Goal: Transaction & Acquisition: Purchase product/service

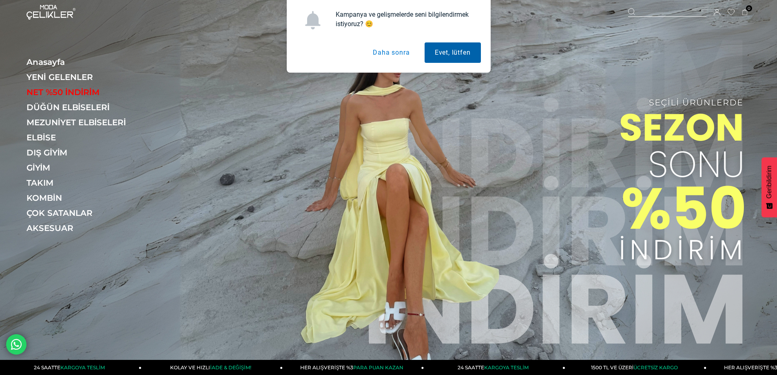
drag, startPoint x: 0, startPoint y: 0, endPoint x: 439, endPoint y: 52, distance: 442.4
click at [439, 52] on button "Evet, lütfen" at bounding box center [453, 52] width 56 height 20
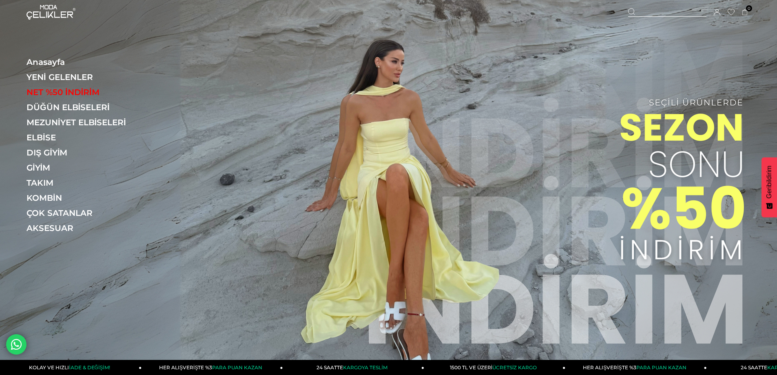
click at [719, 12] on icon at bounding box center [717, 12] width 7 height 7
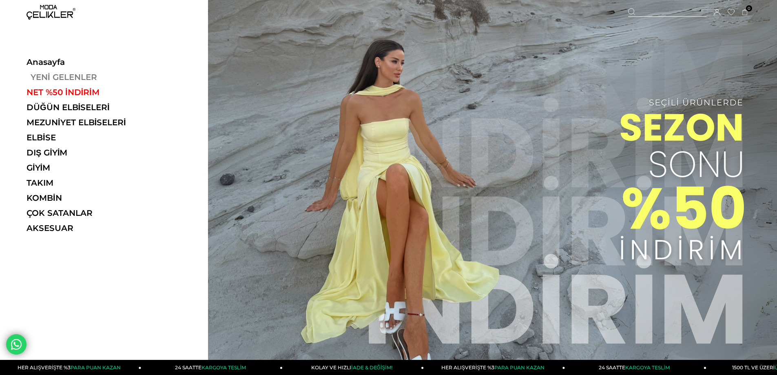
click at [50, 75] on link "YENİ GELENLER" at bounding box center [83, 77] width 112 height 10
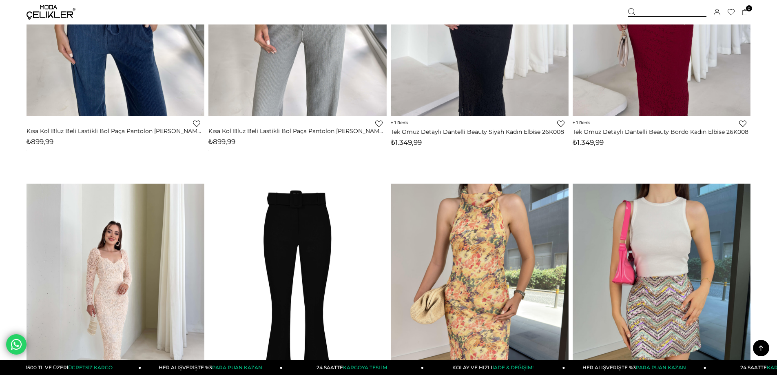
scroll to position [3630, 0]
